Goal: Task Accomplishment & Management: Use online tool/utility

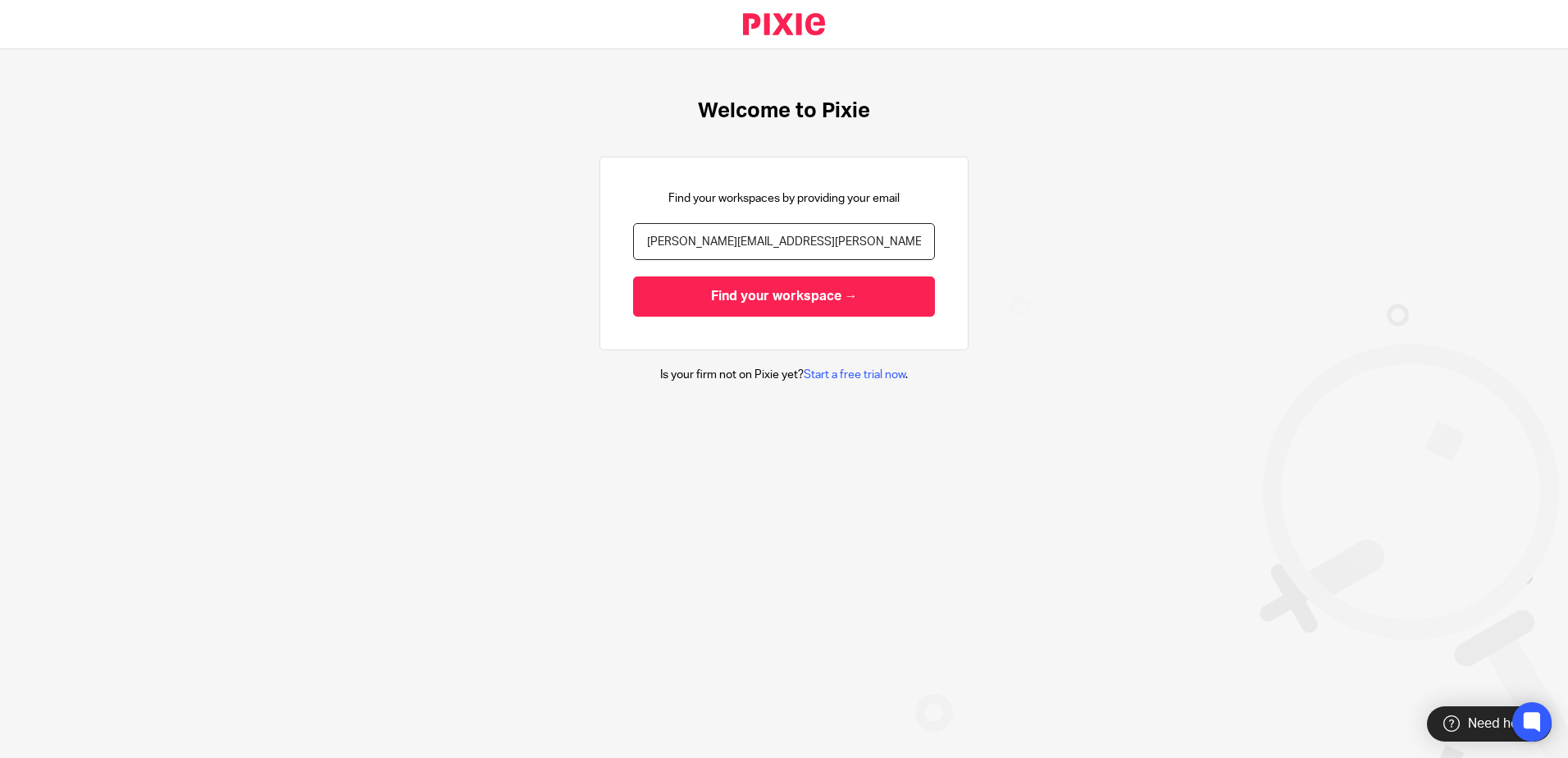
click at [737, 238] on input "David.Brouwers+apm@theaccessgroup.com" at bounding box center [784, 241] width 301 height 37
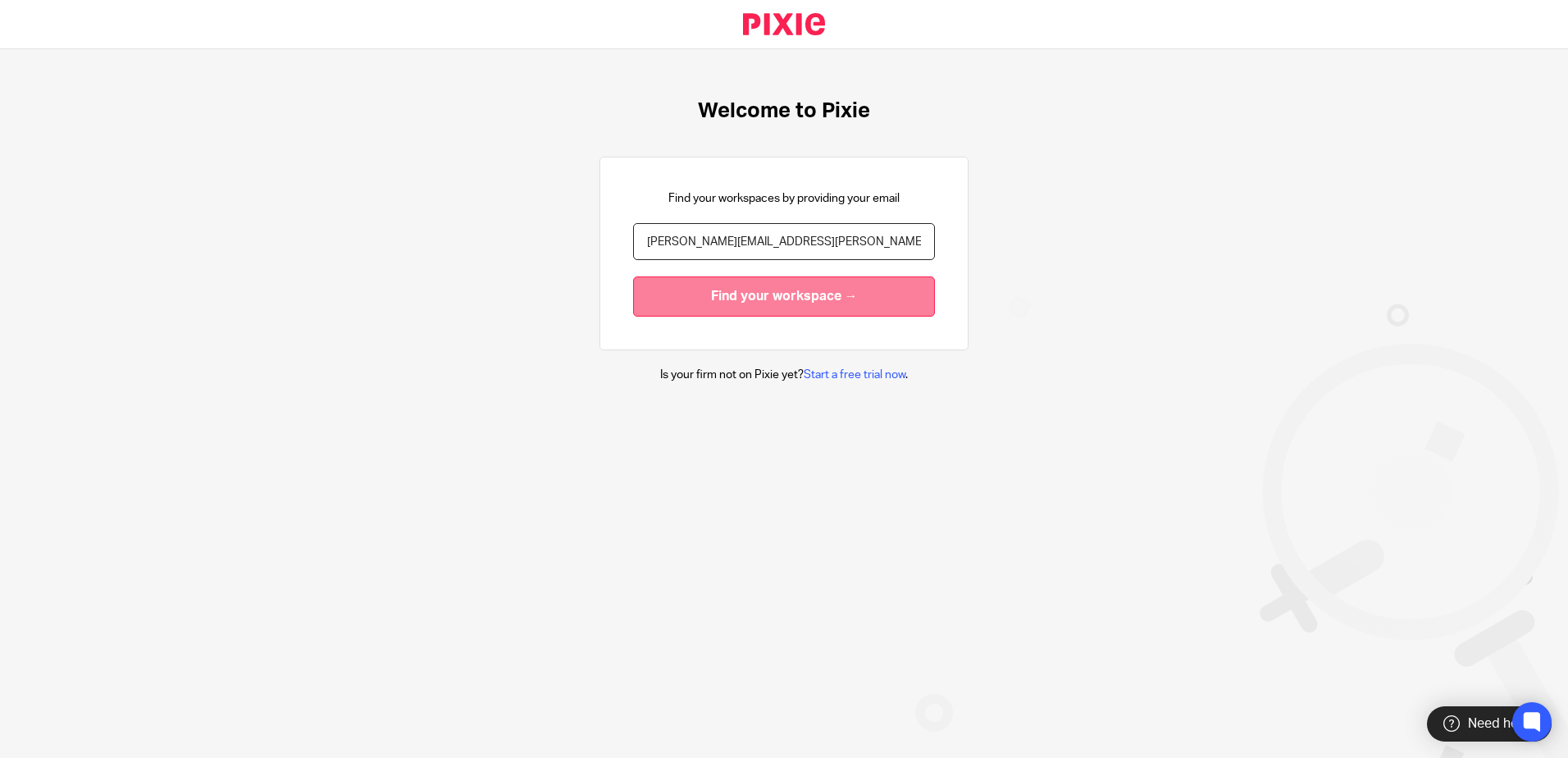
type input "David.Brouwers+apse@theaccessgroup.com"
click at [774, 305] on input "Find your workspace →" at bounding box center [784, 296] width 301 height 40
click at [775, 304] on input "Find your workspace →" at bounding box center [784, 296] width 301 height 40
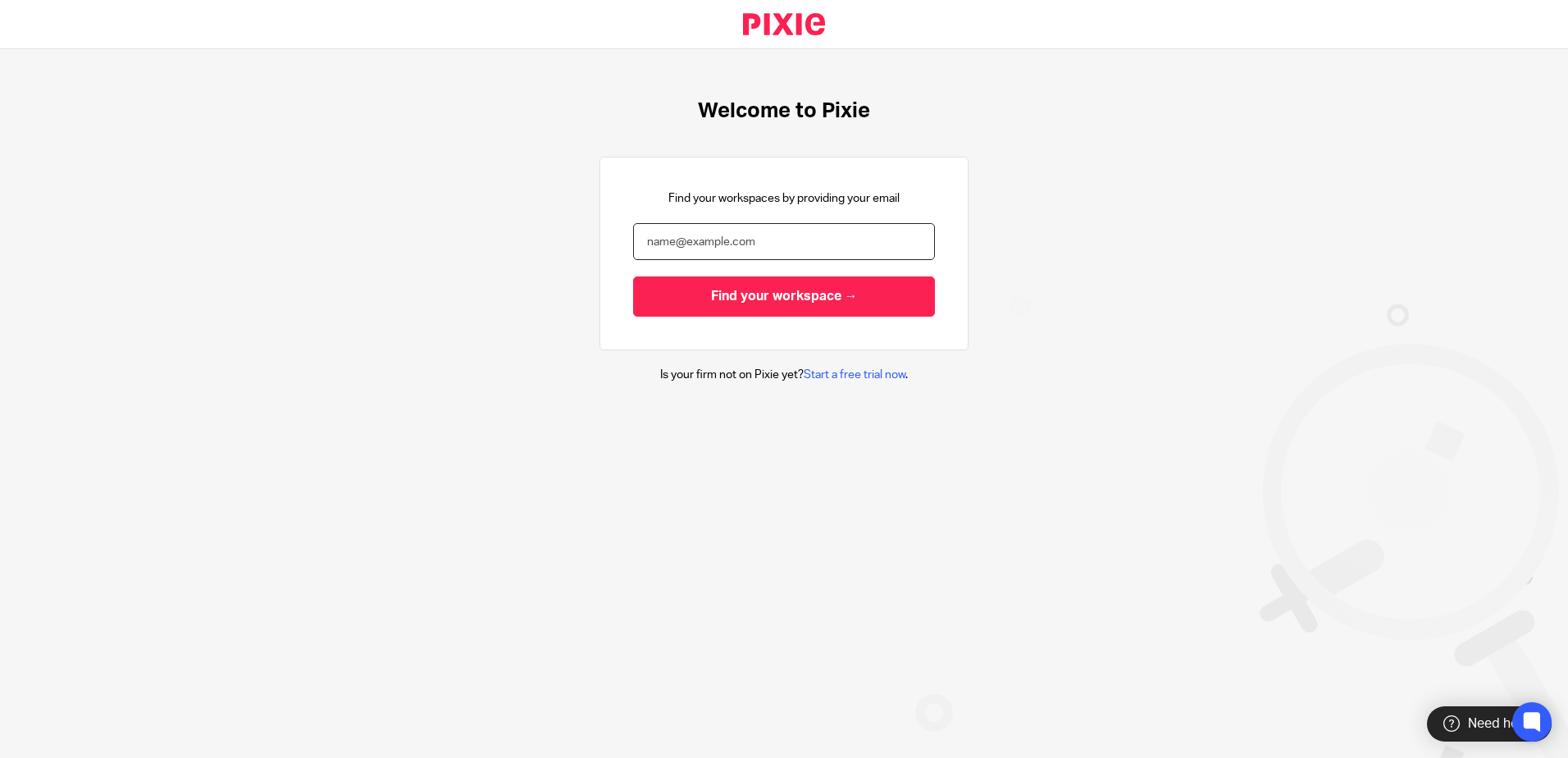
click at [753, 233] on input "email" at bounding box center [784, 241] width 301 height 37
type input "David.Brouwers@theaccessgroup.com"
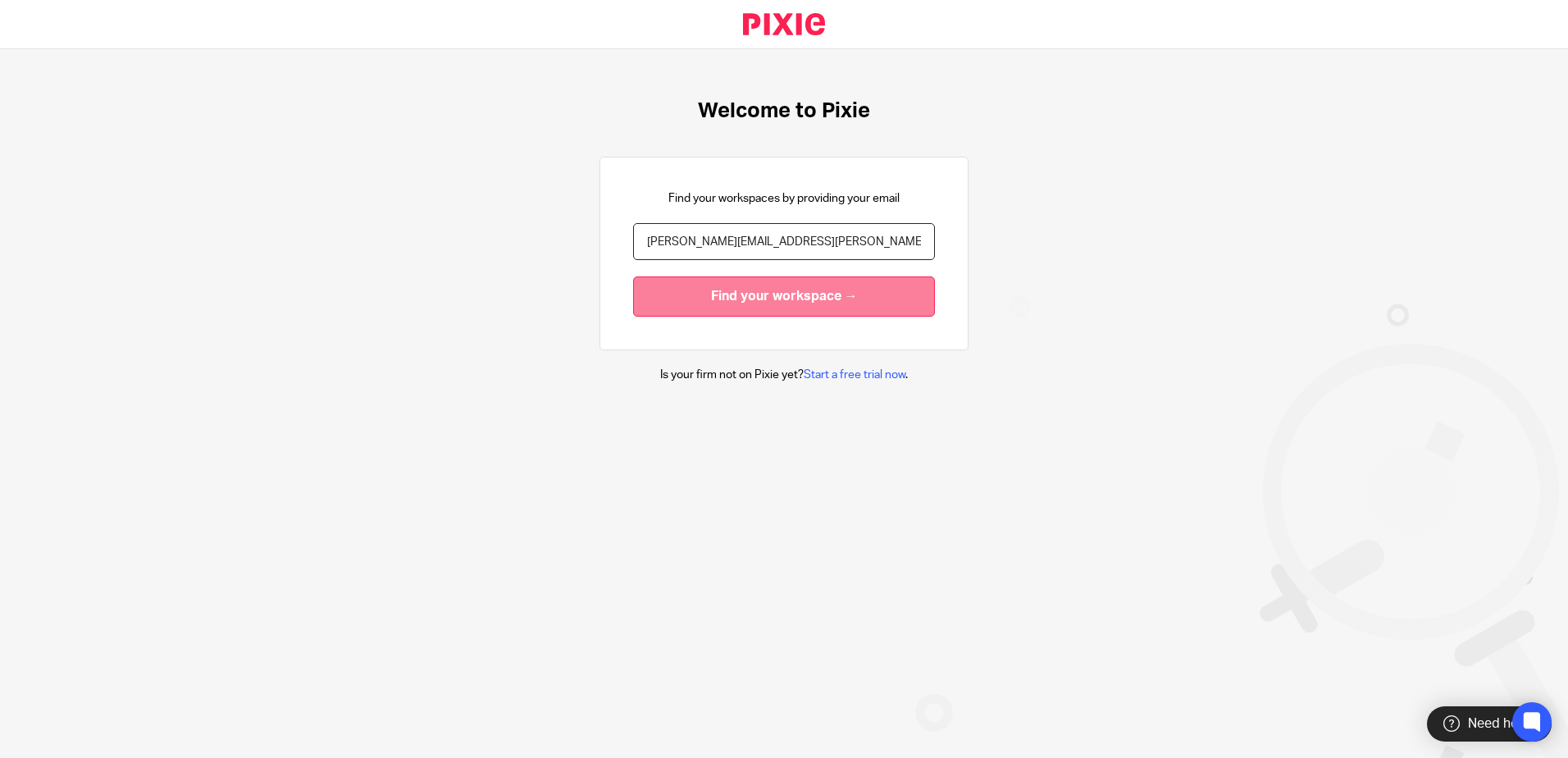
click at [730, 301] on input "Find your workspace →" at bounding box center [784, 296] width 301 height 40
